Goal: Share content

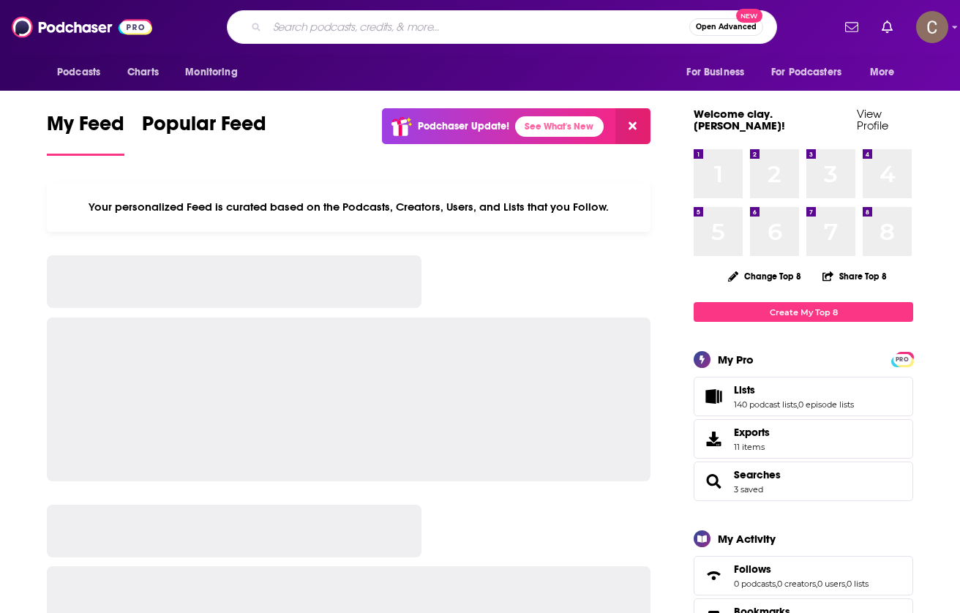
click at [342, 22] on input "Search podcasts, credits, & more..." at bounding box center [478, 26] width 422 height 23
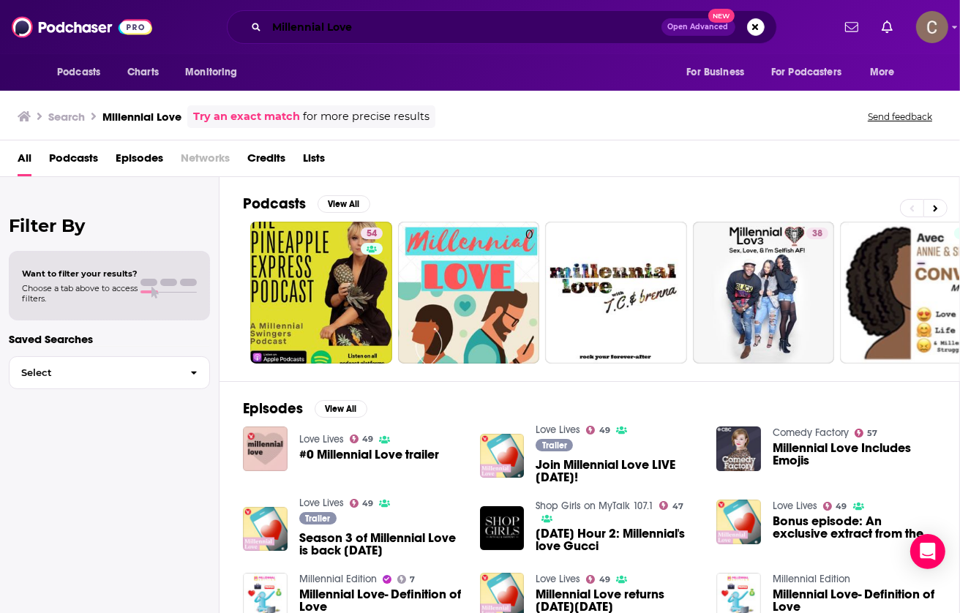
click at [339, 35] on input "Millennial Love" at bounding box center [464, 26] width 394 height 23
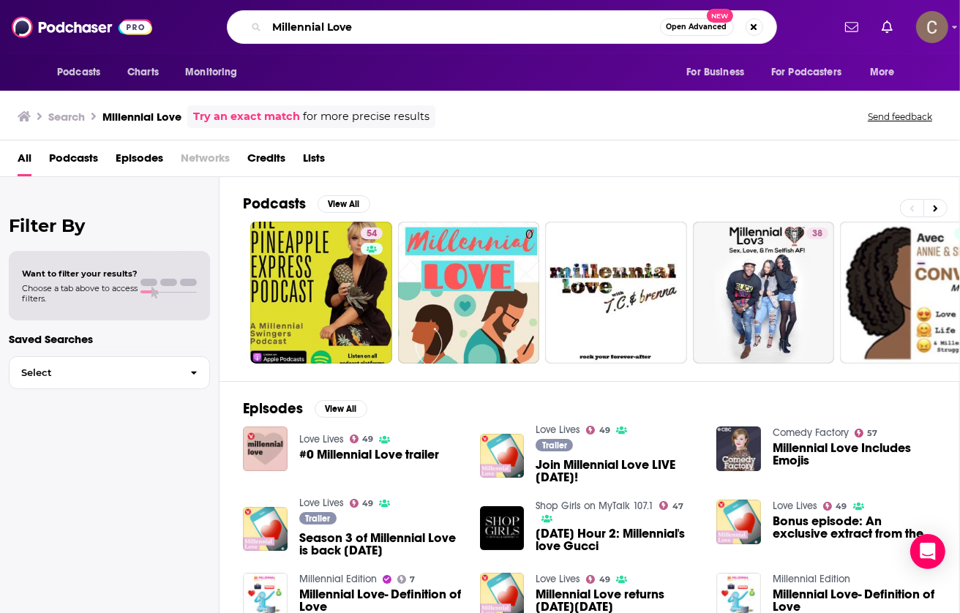
click at [339, 35] on input "Millennial Love" at bounding box center [463, 26] width 393 height 23
type input "t"
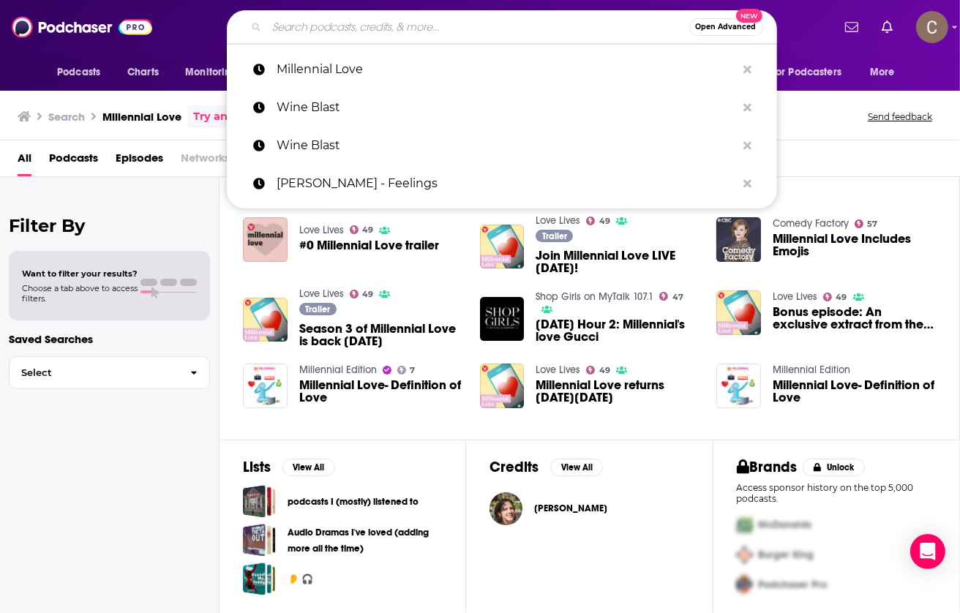
scroll to position [80, 0]
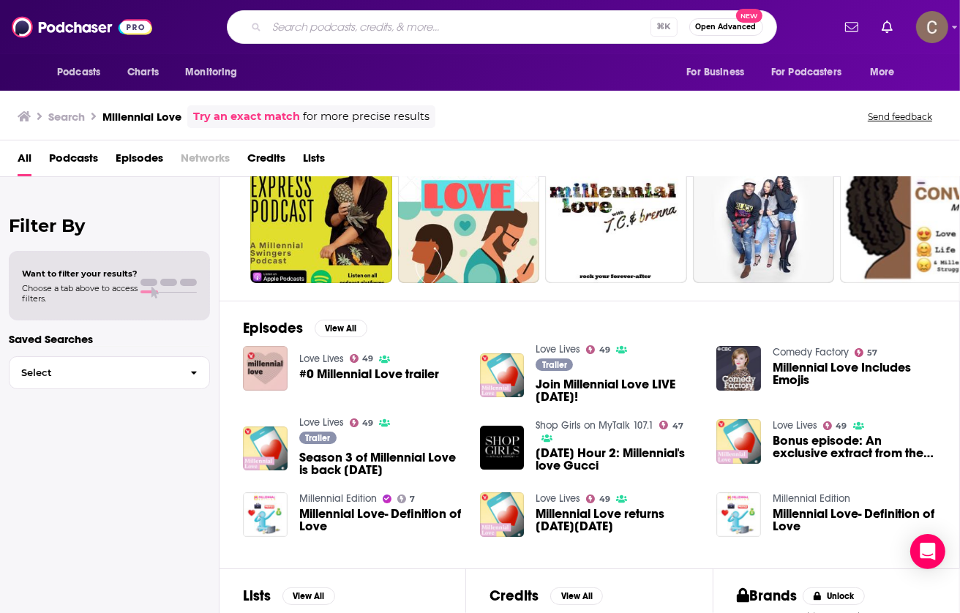
click at [599, 388] on span "Join Millennial Love LIVE [DATE]!" at bounding box center [617, 390] width 163 height 25
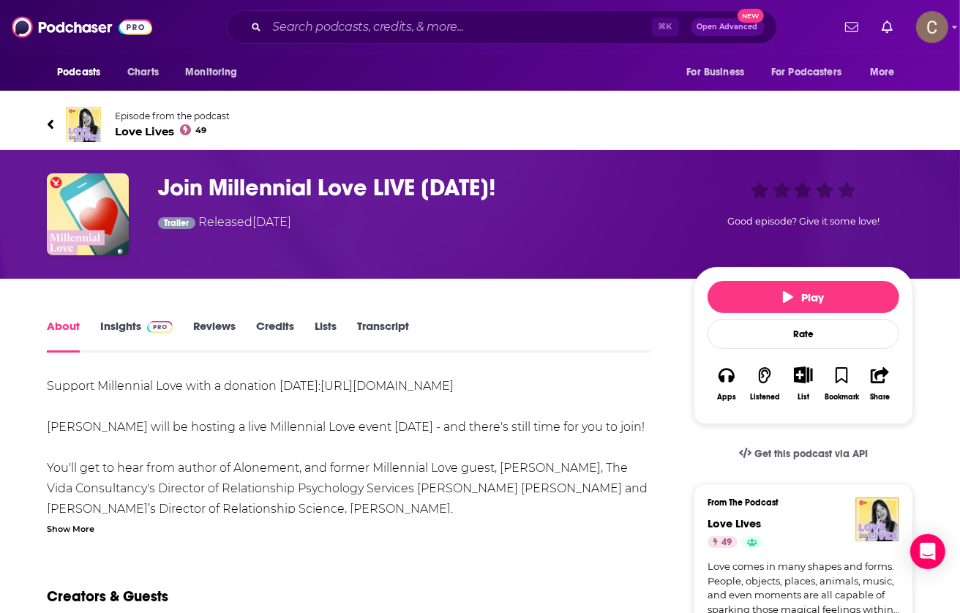
drag, startPoint x: 560, startPoint y: 385, endPoint x: 320, endPoint y: 385, distance: 240.0
click at [320, 385] on div "Support Millennial Love with a donation [DATE]: [URL][DOMAIN_NAME] [PERSON_NAME…" at bounding box center [349, 570] width 604 height 389
copy link "[URL][DOMAIN_NAME]"
